Goal: Task Accomplishment & Management: Manage account settings

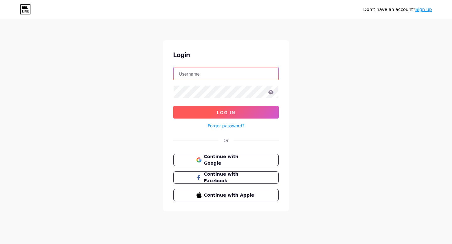
type input "[EMAIL_ADDRESS][DOMAIN_NAME]"
click at [254, 114] on button "Log In" at bounding box center [225, 112] width 105 height 13
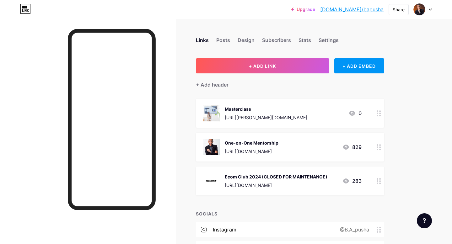
click at [378, 115] on icon at bounding box center [378, 113] width 4 height 6
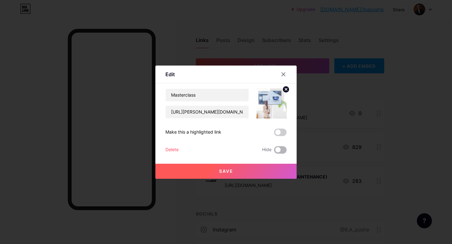
click at [277, 151] on span at bounding box center [280, 150] width 13 height 8
click at [274, 152] on input "checkbox" at bounding box center [274, 152] width 0 height 0
drag, startPoint x: 170, startPoint y: 112, endPoint x: 251, endPoint y: 113, distance: 81.3
click at [251, 113] on div "Masterclass [URL][PERSON_NAME][DOMAIN_NAME]" at bounding box center [225, 103] width 121 height 30
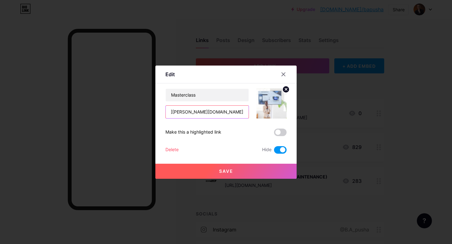
scroll to position [0, 0]
click at [175, 150] on div "Delete" at bounding box center [171, 150] width 13 height 8
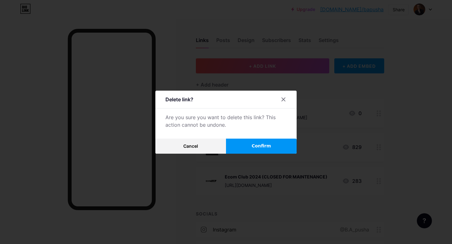
click at [255, 150] on button "Confirm" at bounding box center [261, 146] width 71 height 15
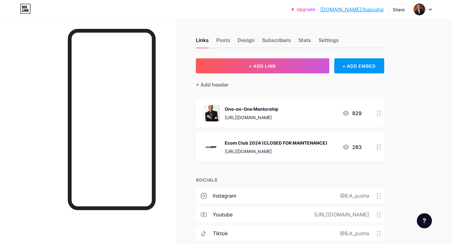
click at [376, 147] on icon at bounding box center [378, 147] width 4 height 6
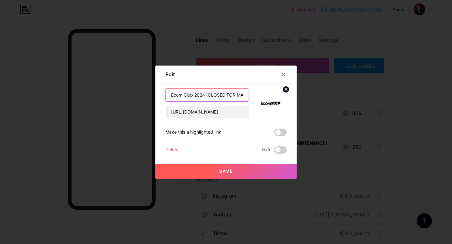
scroll to position [0, 27]
drag, startPoint x: 195, startPoint y: 94, endPoint x: 261, endPoint y: 97, distance: 65.3
click at [261, 97] on div "Ecom Club 2024 (CLOSED FOR MAINTENANCE) [URL][DOMAIN_NAME]" at bounding box center [225, 103] width 121 height 30
type input "Ecom Club"
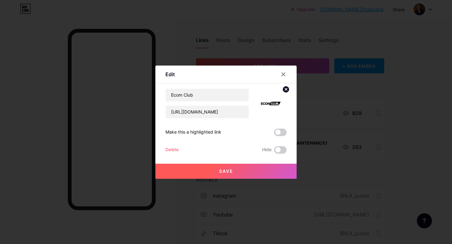
click at [255, 173] on button "Save" at bounding box center [225, 171] width 141 height 15
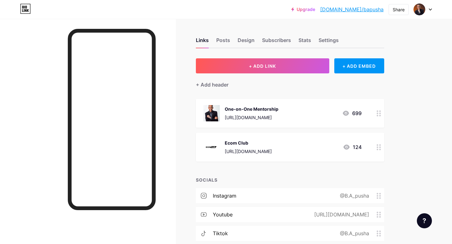
click at [376, 147] on icon at bounding box center [378, 147] width 4 height 6
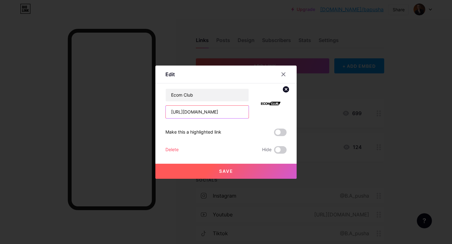
scroll to position [0, 99]
drag, startPoint x: 171, startPoint y: 112, endPoint x: 268, endPoint y: 113, distance: 97.0
click at [268, 113] on div "Ecom Club [URL][DOMAIN_NAME]" at bounding box center [225, 103] width 121 height 30
paste input "[URL][DOMAIN_NAME]"
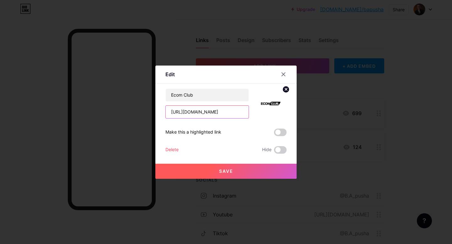
scroll to position [0, 19]
type input "[URL][DOMAIN_NAME]"
click at [223, 171] on span "Save" at bounding box center [226, 170] width 14 height 5
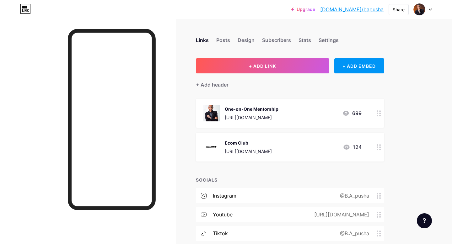
click at [376, 113] on div at bounding box center [378, 113] width 11 height 29
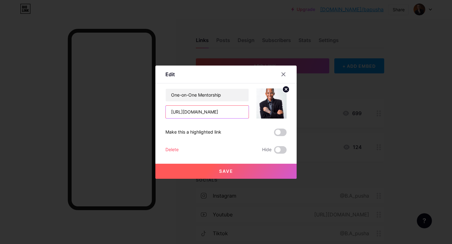
drag, startPoint x: 230, startPoint y: 112, endPoint x: 166, endPoint y: 109, distance: 64.7
click at [166, 109] on input "[URL][DOMAIN_NAME]" at bounding box center [207, 112] width 83 height 13
drag, startPoint x: 228, startPoint y: 95, endPoint x: 165, endPoint y: 93, distance: 63.4
click at [165, 93] on div "One-on-One Mentorship" at bounding box center [206, 94] width 83 height 13
paste input "1-Hour eCom Strategy Consultation (Q&A Session)"
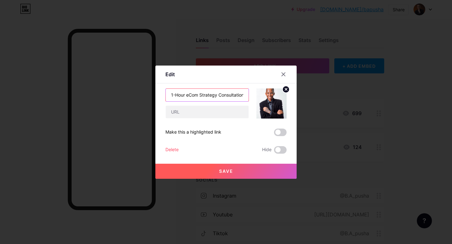
scroll to position [0, 33]
type input "1-Hour eCom Strategy Consultation (Q&A Session)"
paste input "[URL][DOMAIN_NAME]"
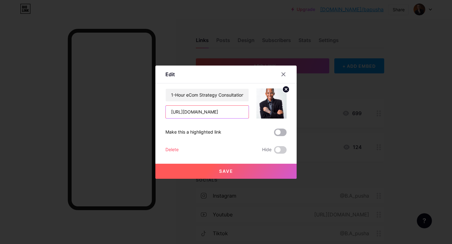
type input "[URL][DOMAIN_NAME]"
click at [277, 131] on span at bounding box center [280, 133] width 13 height 8
click at [274, 134] on input "checkbox" at bounding box center [274, 134] width 0 height 0
click at [269, 171] on button "Save" at bounding box center [225, 171] width 141 height 15
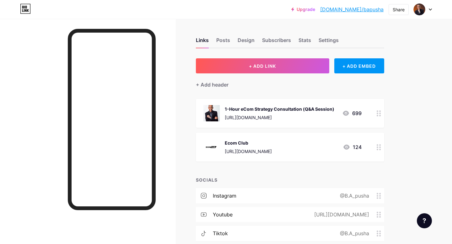
click at [440, 100] on div "Upgrade [DOMAIN_NAME]/bapush... [DOMAIN_NAME]/bapusha Share Switch accounts B.A…" at bounding box center [226, 145] width 452 height 291
click at [370, 8] on link "[DOMAIN_NAME]/bapusha" at bounding box center [351, 10] width 63 height 8
click at [366, 10] on link "[DOMAIN_NAME]/bapusha" at bounding box center [351, 10] width 63 height 8
